Goal: Communication & Community: Answer question/provide support

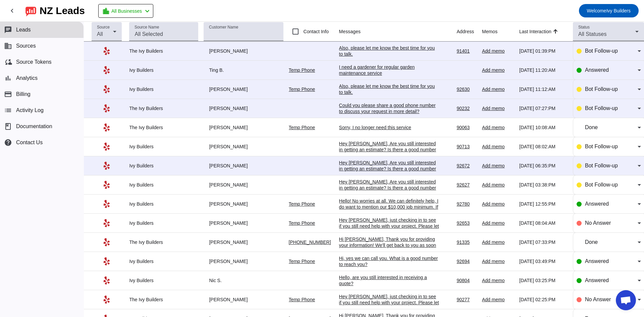
click at [405, 50] on div "Also, please let me know the best time for you to talk.​" at bounding box center [389, 51] width 101 height 12
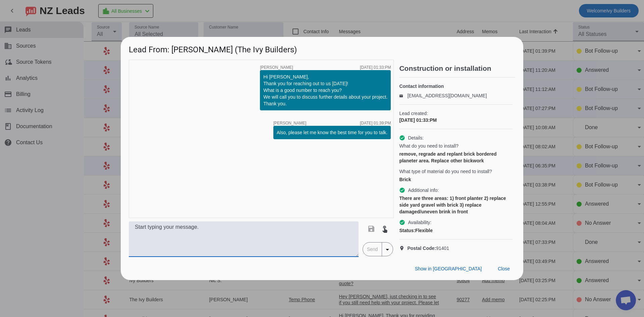
click at [287, 251] on textarea at bounding box center [244, 239] width 230 height 36
paste textarea "Hello! We can definitely help, I do want to mention our $10,000 job minimum. If…"
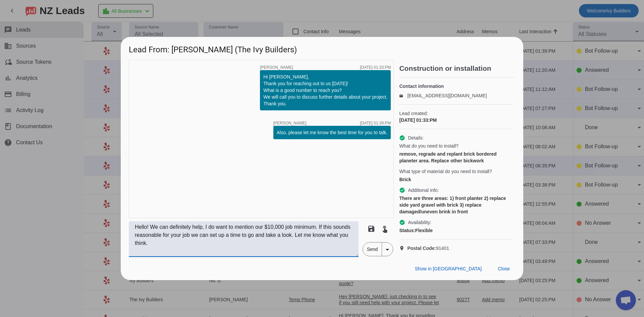
type textarea "Hello! We can definitely help, I do want to mention our $10,000 job minimum. If…"
click at [377, 253] on span "Send" at bounding box center [372, 249] width 19 height 13
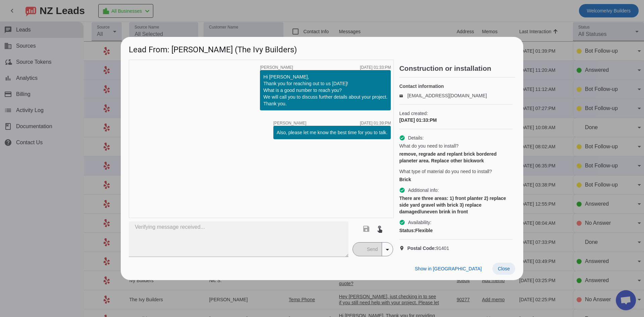
click at [498, 271] on span at bounding box center [503, 269] width 23 height 12
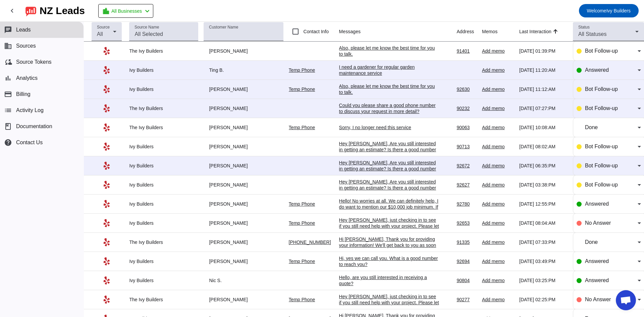
click at [352, 71] on div "I need a gardener for regular garden maintenance service" at bounding box center [389, 70] width 101 height 12
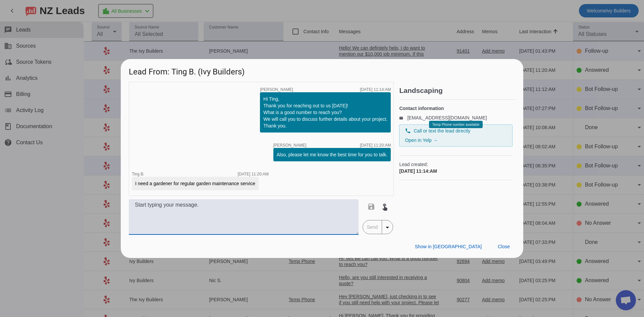
click at [242, 220] on textarea at bounding box center [244, 217] width 230 height 36
type textarea "Hello, we do not provide maintenance services as we are a general contractor. T…"
click at [378, 228] on span "Send" at bounding box center [372, 226] width 19 height 13
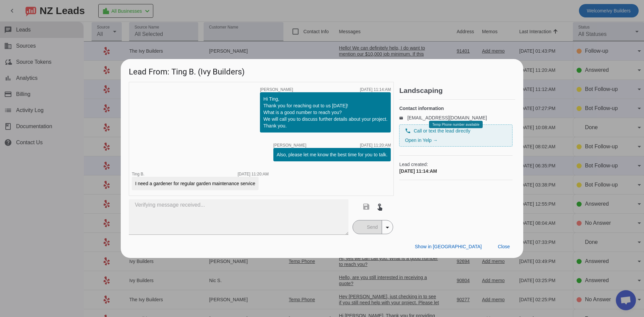
drag, startPoint x: 505, startPoint y: 249, endPoint x: 478, endPoint y: 208, distance: 49.4
click at [478, 208] on div "Landscaping Contact information email [EMAIL_ADDRESS][DOMAIN_NAME] phone Call o…" at bounding box center [457, 158] width 116 height 153
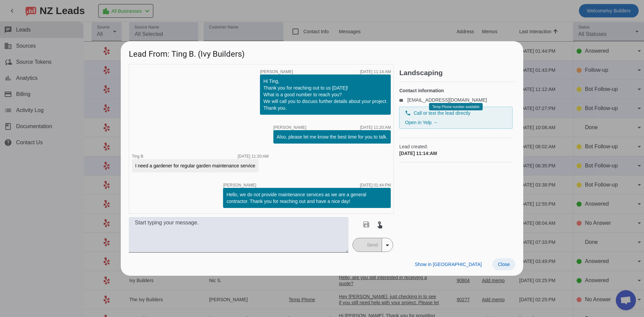
click at [501, 241] on div "Landscaping Contact information email [EMAIL_ADDRESS][DOMAIN_NAME] phone Call o…" at bounding box center [457, 158] width 116 height 189
click at [503, 260] on span at bounding box center [503, 264] width 23 height 12
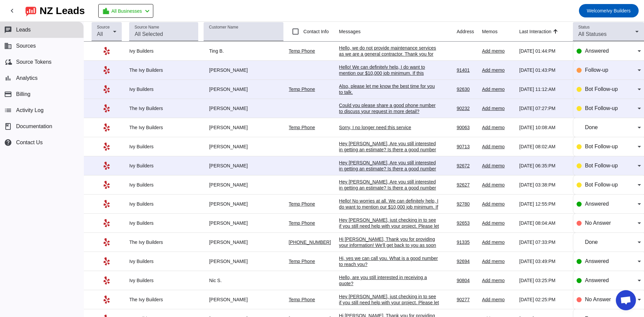
click at [365, 76] on div "Hello! We can definitely help, I do want to mention our $10,000 job minimum. If…" at bounding box center [389, 79] width 101 height 30
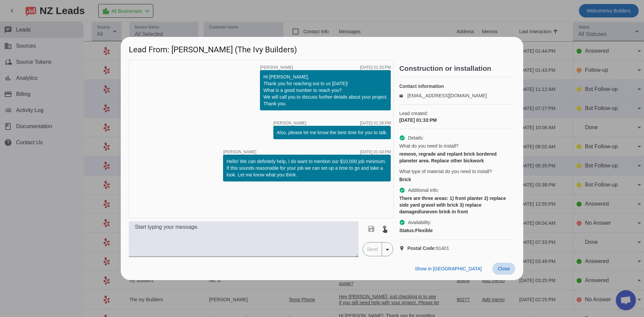
click at [507, 275] on span at bounding box center [503, 269] width 23 height 12
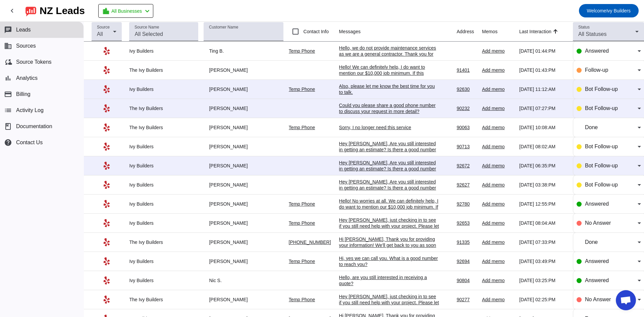
click at [339, 89] on div "Also, please let me know the best time for you to talk.​" at bounding box center [389, 89] width 101 height 12
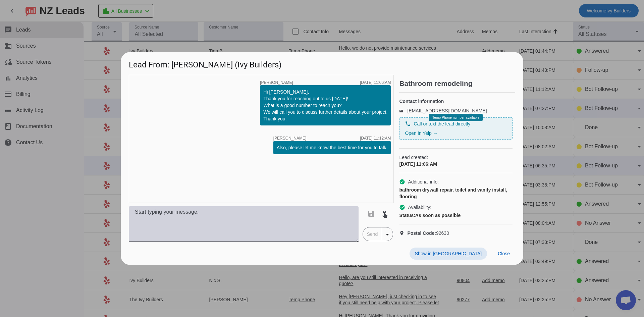
click at [173, 237] on textarea at bounding box center [244, 224] width 230 height 36
paste textarea "Hello! We can definitely help, I do want to mention our $10,000 job minimum. If…"
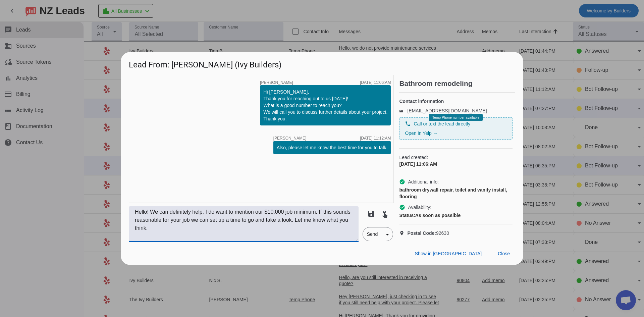
type textarea "Hello! We can definitely help, I do want to mention our $10,000 job minimum. If…"
click at [373, 240] on span "Send" at bounding box center [372, 233] width 19 height 13
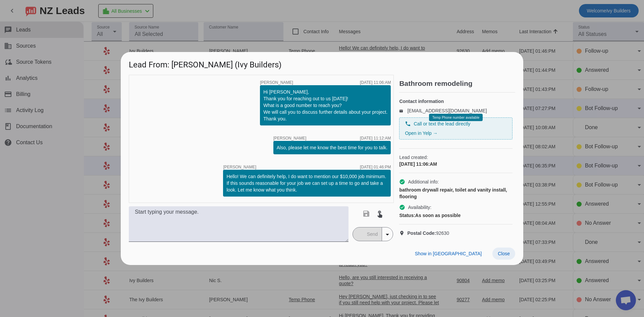
click at [503, 256] on span "Close" at bounding box center [504, 253] width 12 height 5
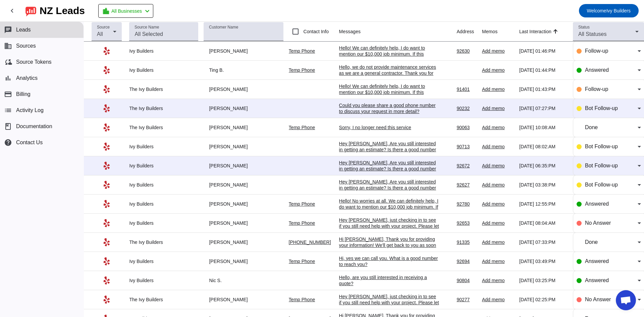
click at [406, 111] on div "Could you please share a good phone number to discuss your request in more deta…" at bounding box center [389, 108] width 101 height 12
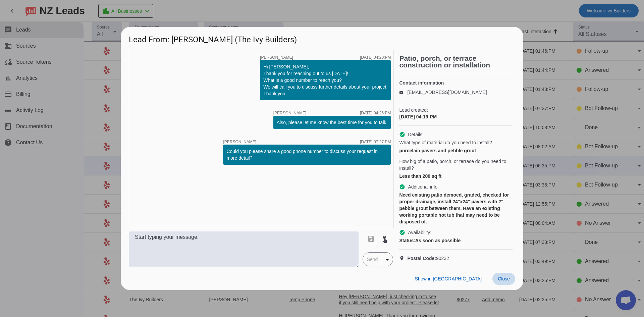
click at [513, 280] on span at bounding box center [503, 279] width 23 height 12
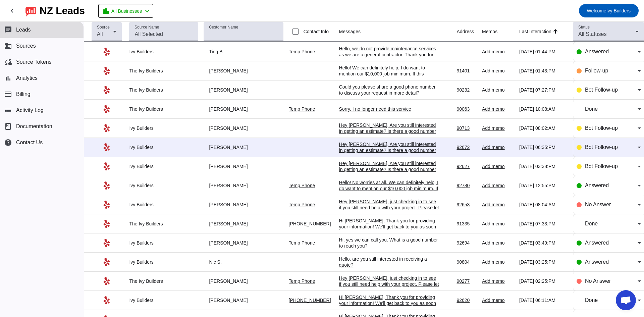
scroll to position [45, 0]
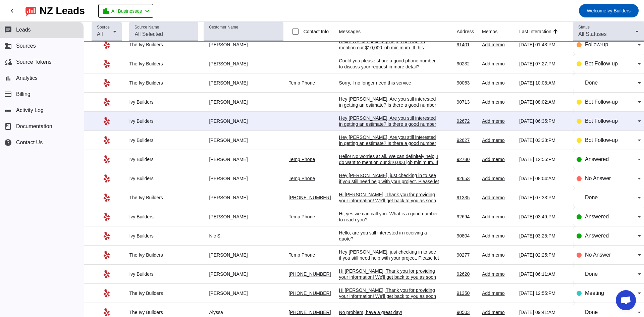
click at [49, 234] on div "chat Leads business Sources cloud_sync Source Tokens bar_chart Analytics paymen…" at bounding box center [42, 169] width 84 height 295
